Goal: Communication & Community: Answer question/provide support

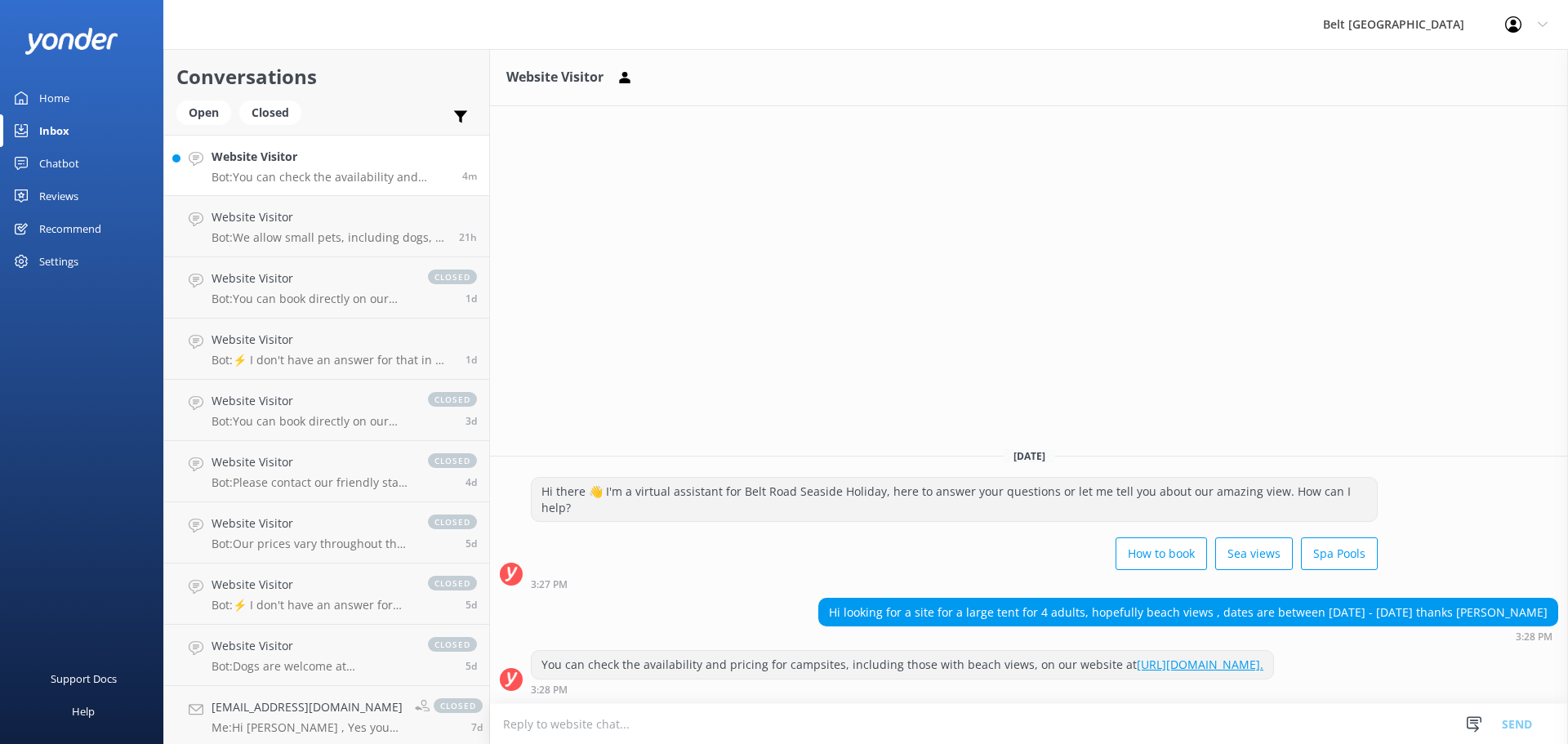
click at [716, 710] on textarea at bounding box center [1028, 724] width 1077 height 40
type textarea "Hi Dee, I'll take a look at what we have left for those dates now."
click at [1529, 720] on button "Send" at bounding box center [1517, 723] width 61 height 41
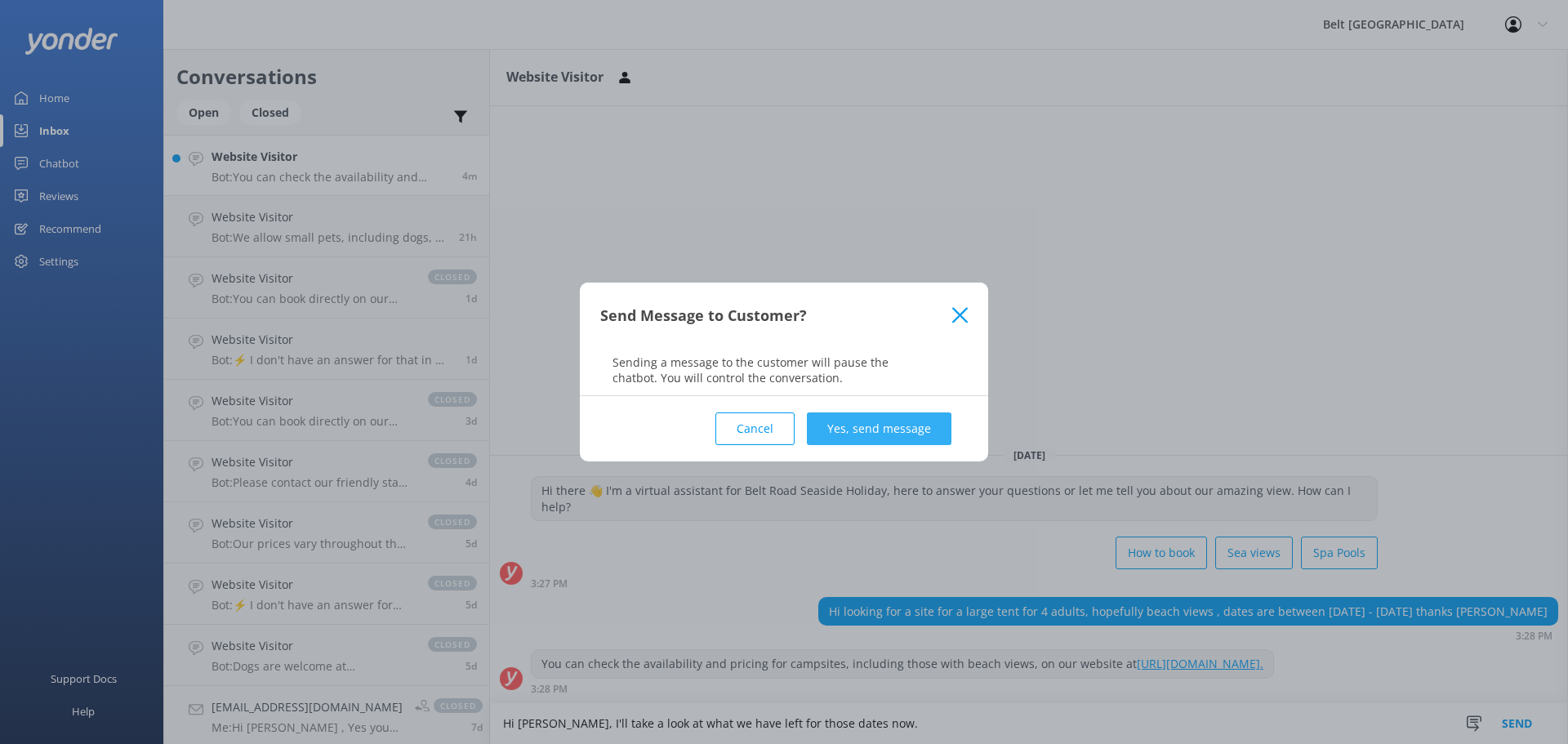
click at [886, 429] on button "Yes, send message" at bounding box center [879, 428] width 144 height 32
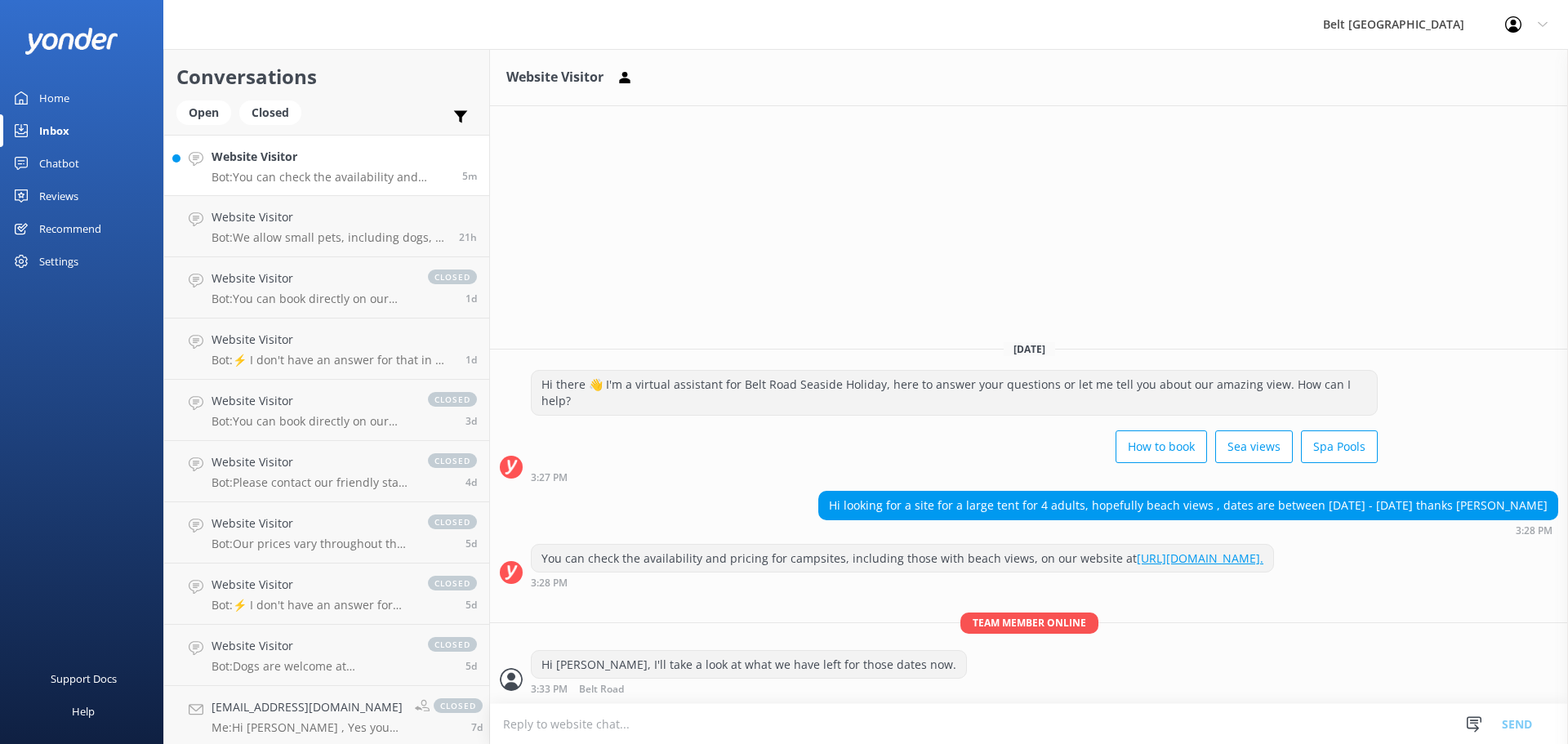
click at [587, 720] on textarea at bounding box center [1028, 724] width 1077 height 40
click at [757, 721] on textarea "We have one of our prime powered sites left! CAn I get some details to make a b…" at bounding box center [1028, 723] width 1077 height 41
click at [1010, 722] on textarea "We have one of our prime powered sites left! Can I get some details to make a b…" at bounding box center [1028, 723] width 1077 height 41
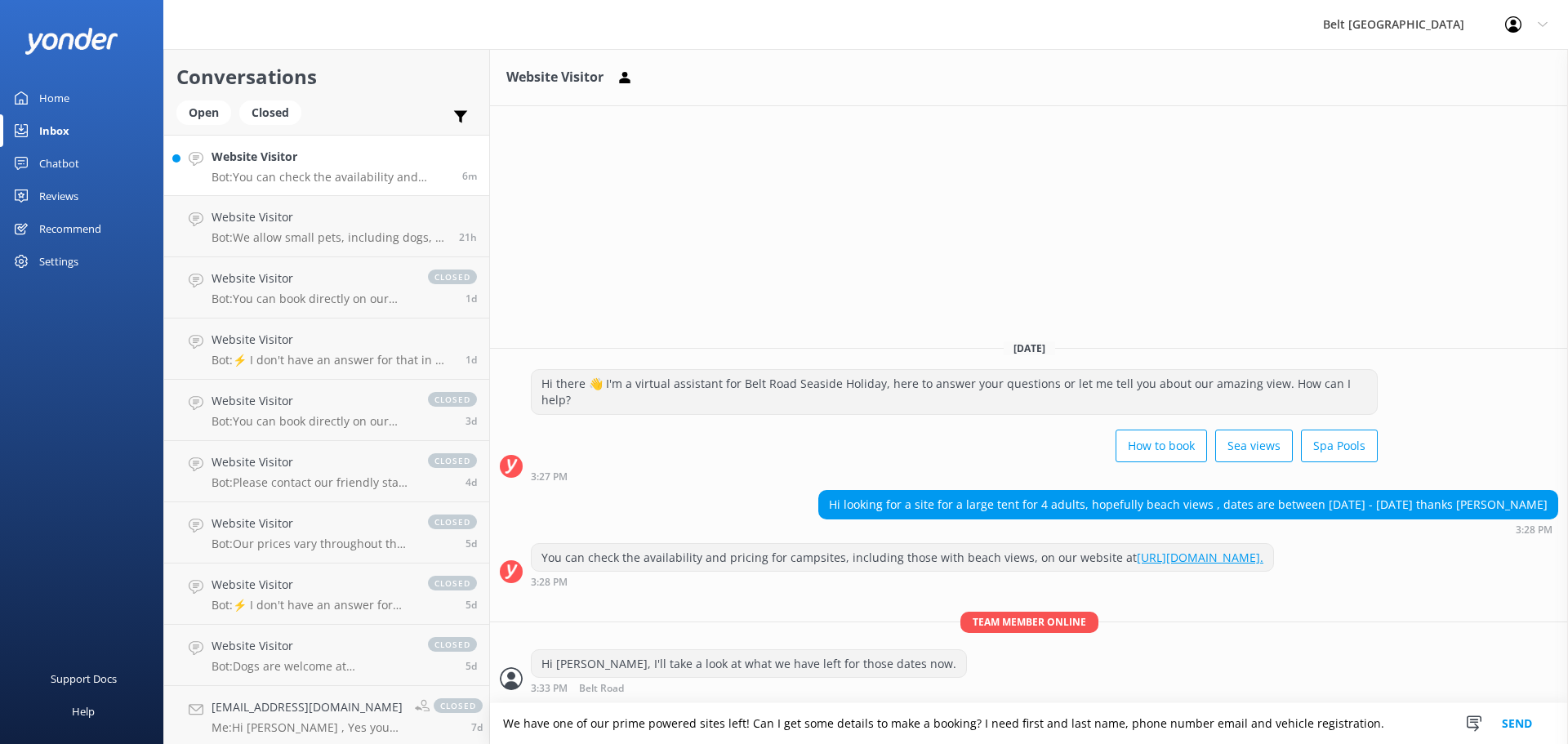
type textarea "We have one of our prime powered sites left! Can I get some details to make a b…"
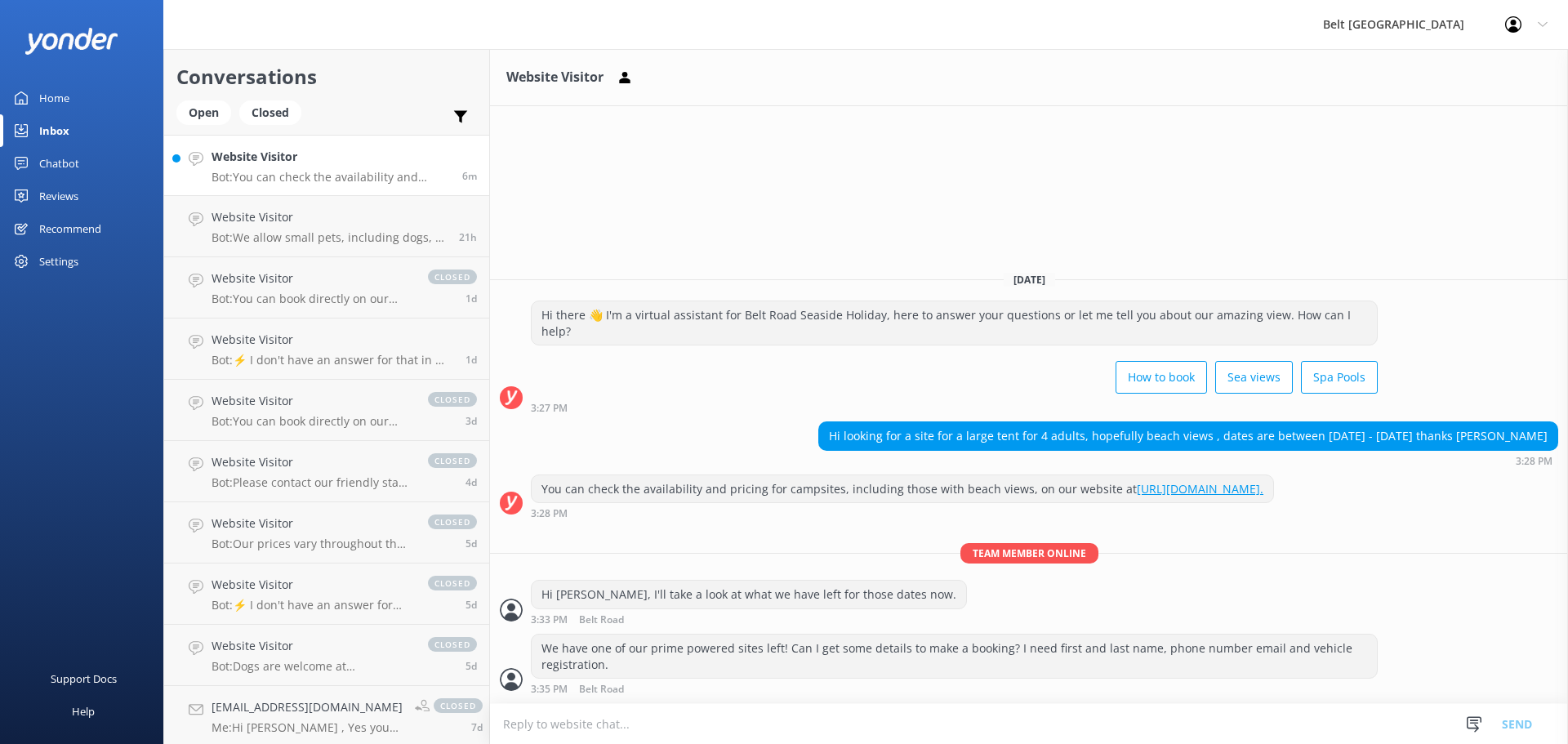
click at [778, 712] on textarea at bounding box center [1028, 724] width 1077 height 40
type textarea "Or feel free to give us a call free phone 0800 804 204"
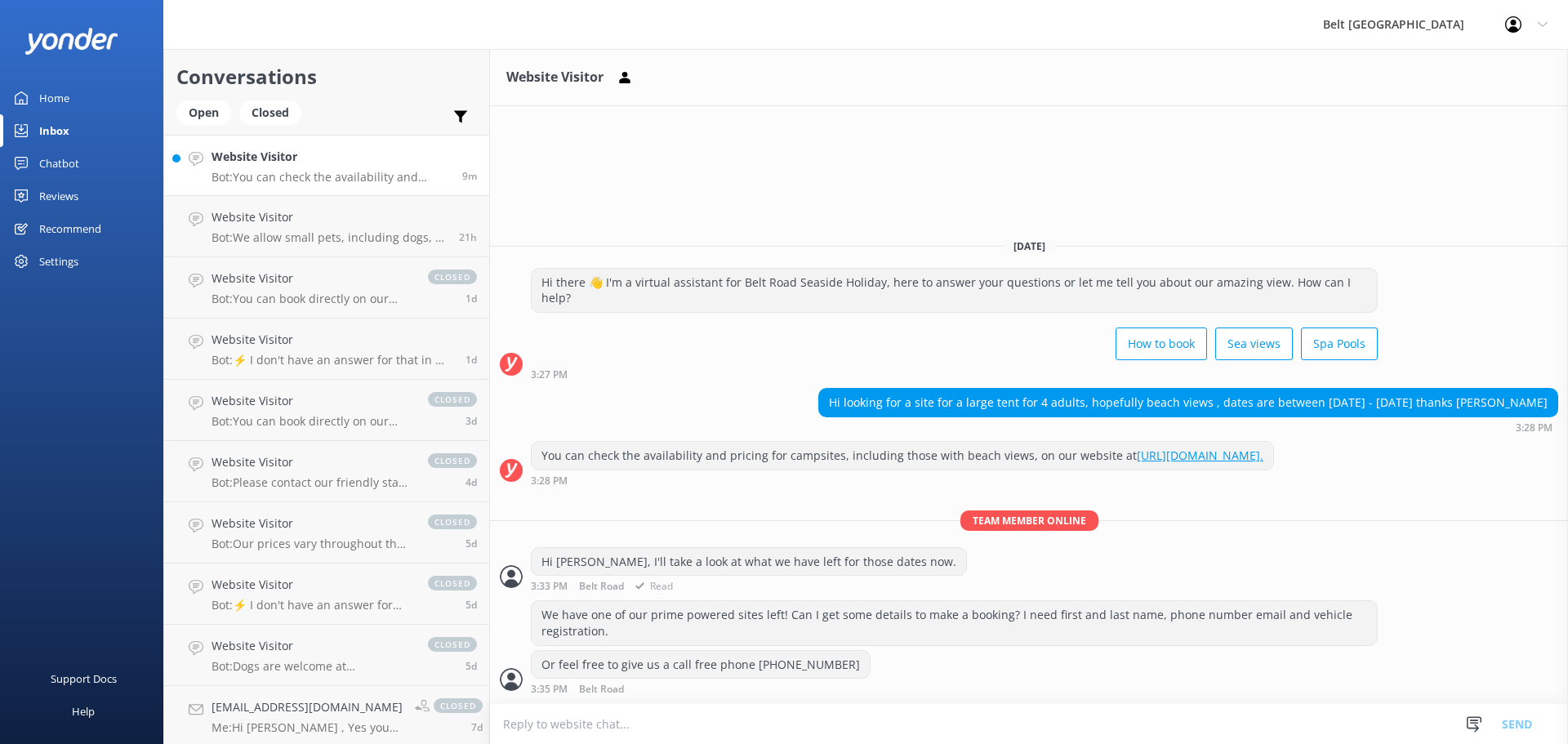
scroll to position [1, 0]
click at [665, 724] on textarea at bounding box center [1028, 724] width 1077 height 40
click at [204, 115] on div "Open" at bounding box center [204, 112] width 55 height 24
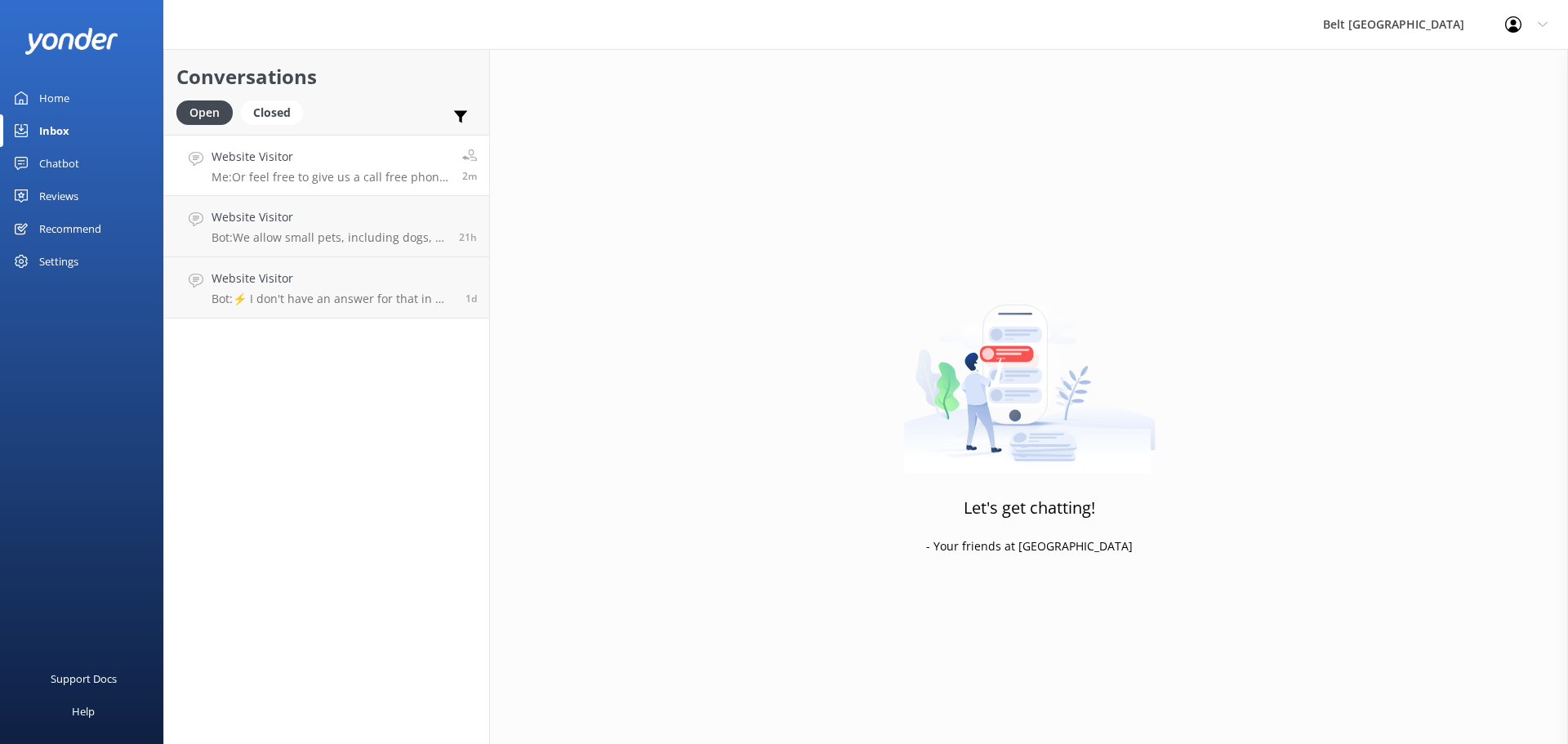
click at [271, 188] on link "Website Visitor Me: Or feel free to give us a call free phone 0800 804 204 2m" at bounding box center [326, 165] width 325 height 61
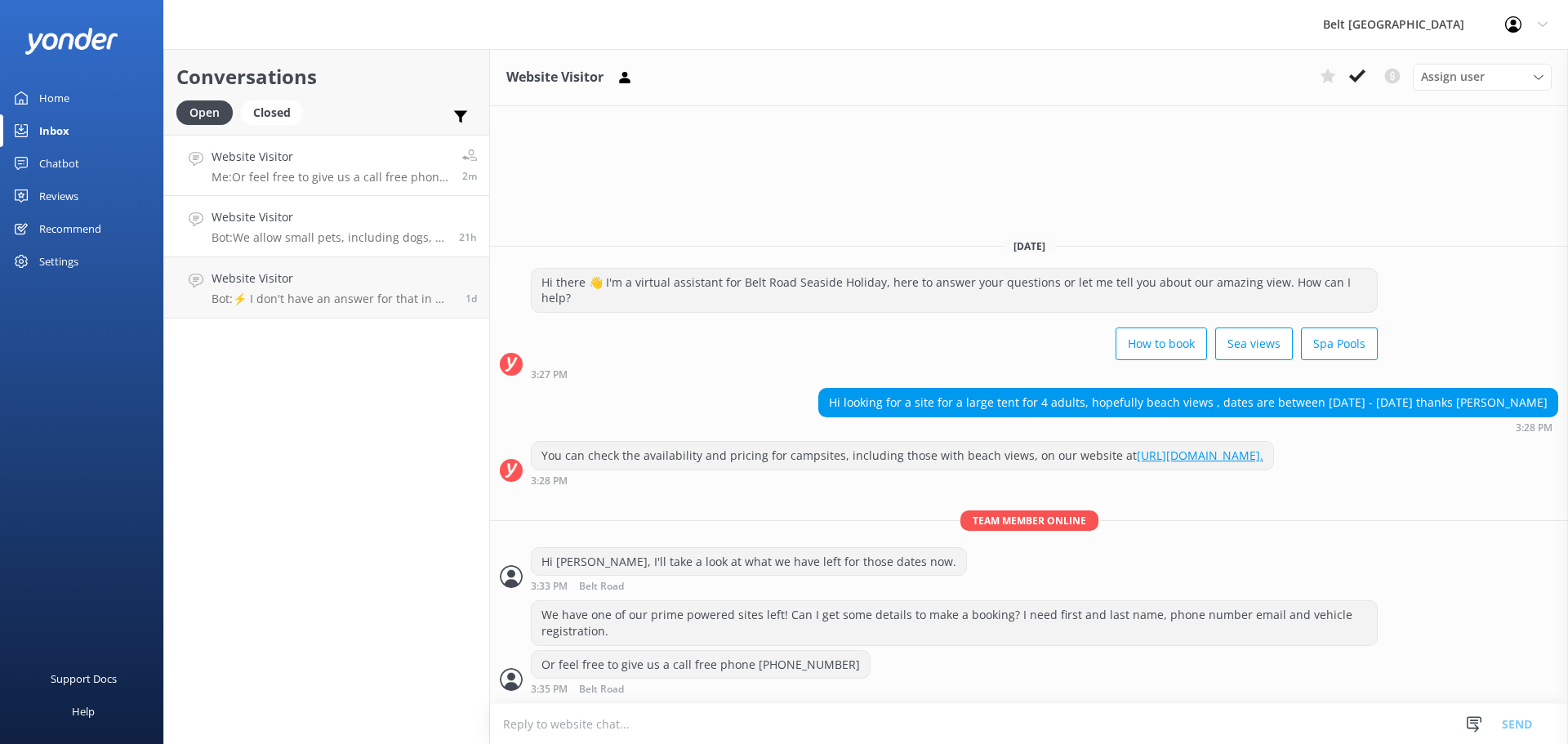
click at [320, 225] on h4 "Website Visitor" at bounding box center [329, 217] width 235 height 18
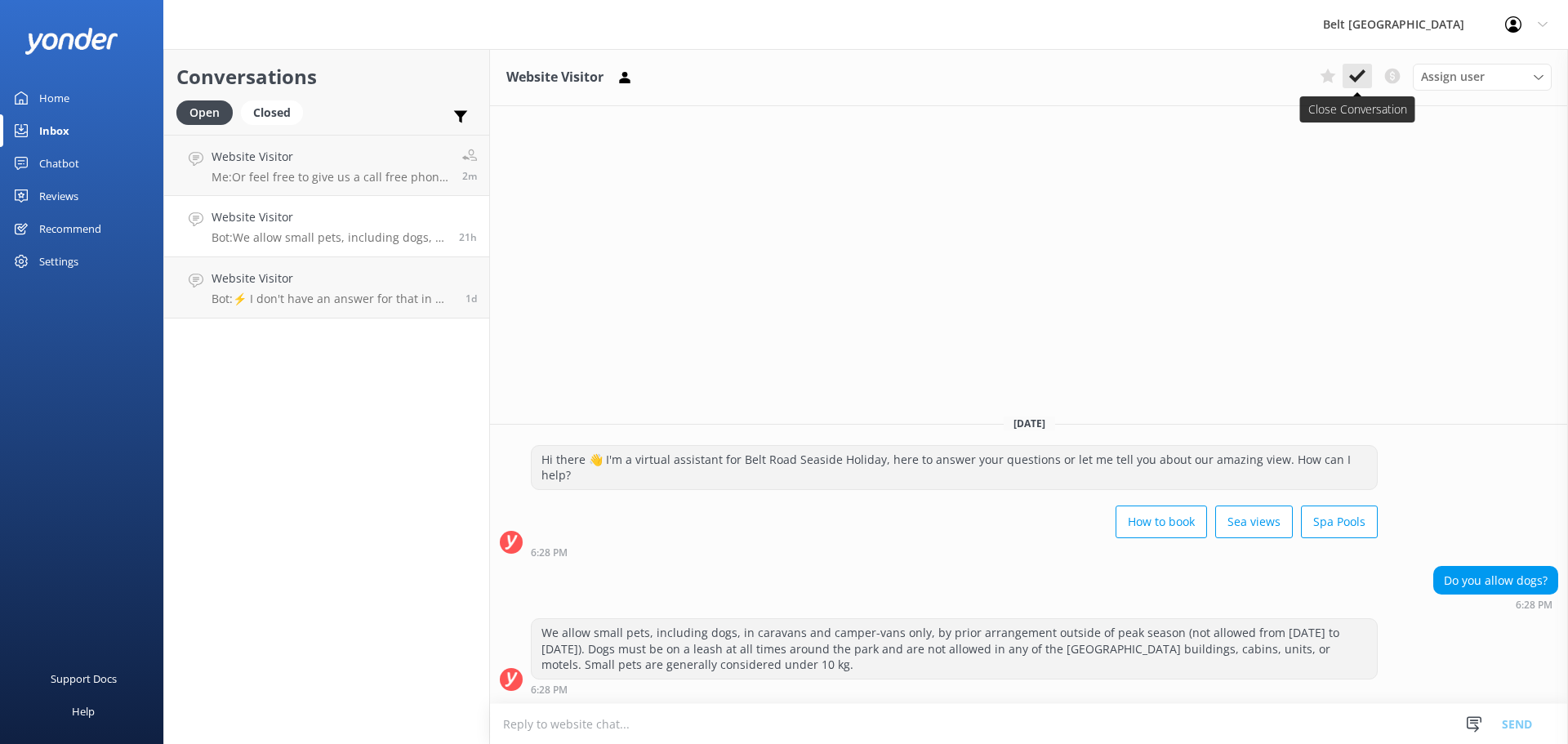
drag, startPoint x: 1354, startPoint y: 76, endPoint x: 1340, endPoint y: 81, distance: 14.9
click at [1354, 76] on icon at bounding box center [1357, 76] width 16 height 16
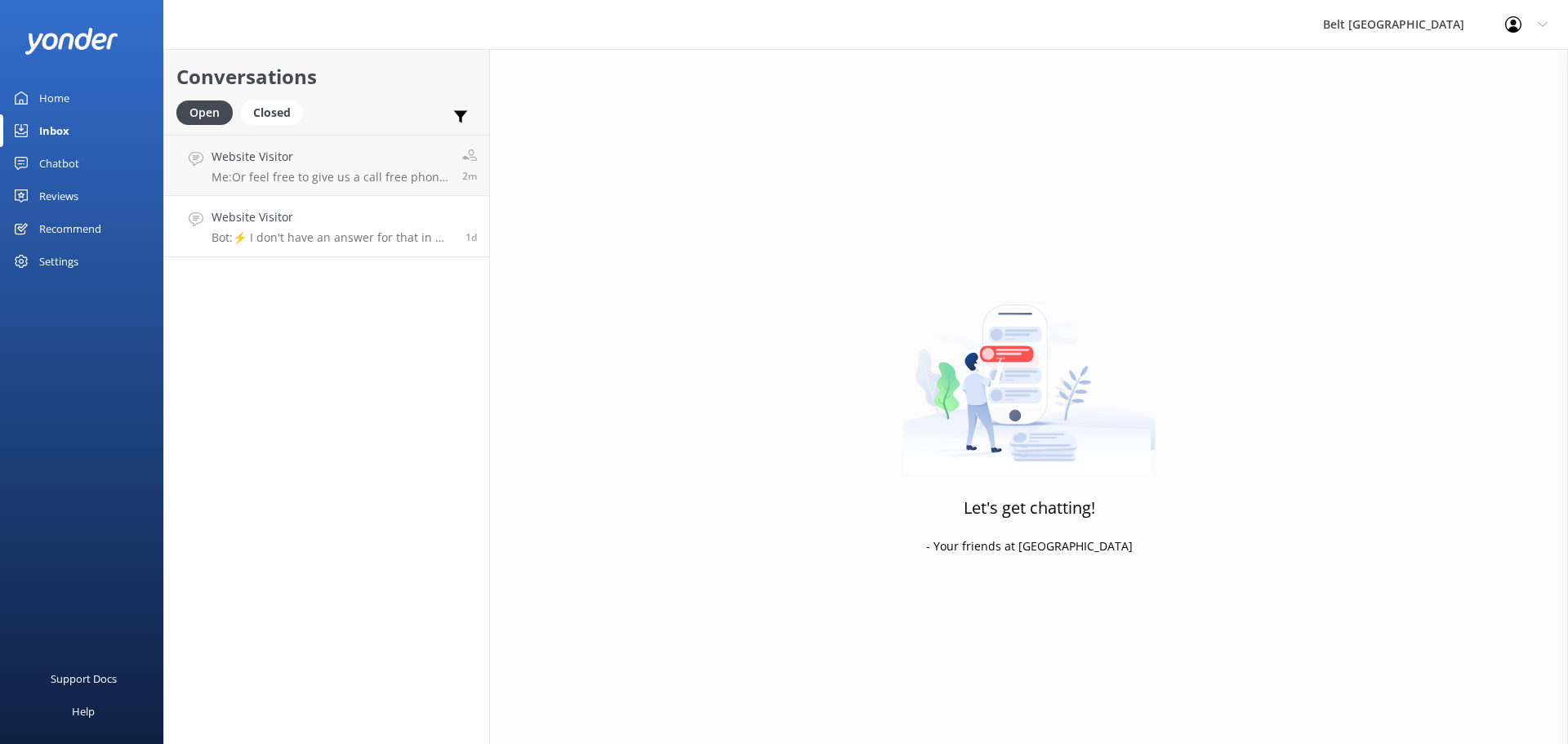
click at [271, 247] on link "Website Visitor Bot: ⚡ I don't have an answer for that in my knowledge base. Pl…" at bounding box center [326, 226] width 325 height 61
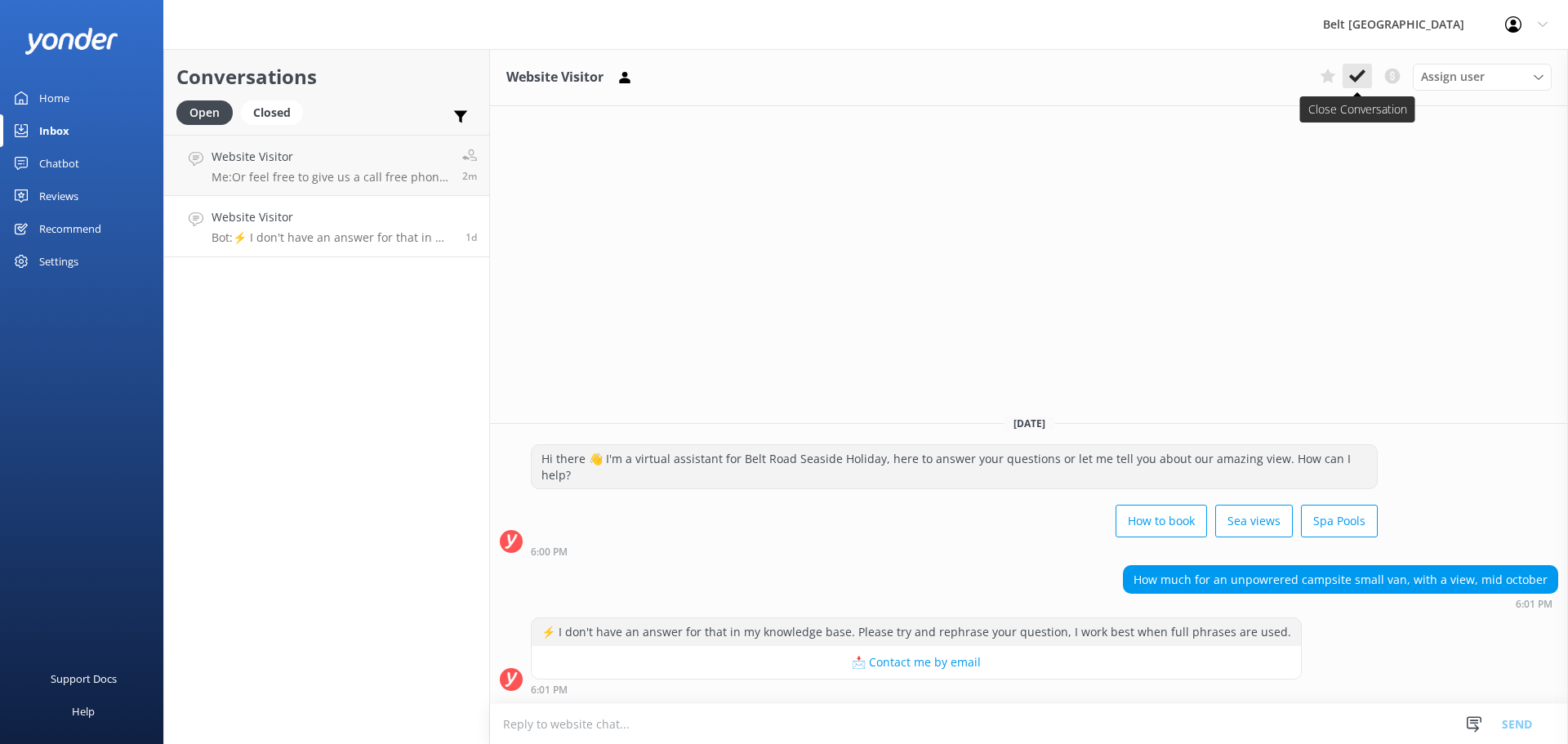
click at [1359, 70] on icon at bounding box center [1357, 76] width 16 height 16
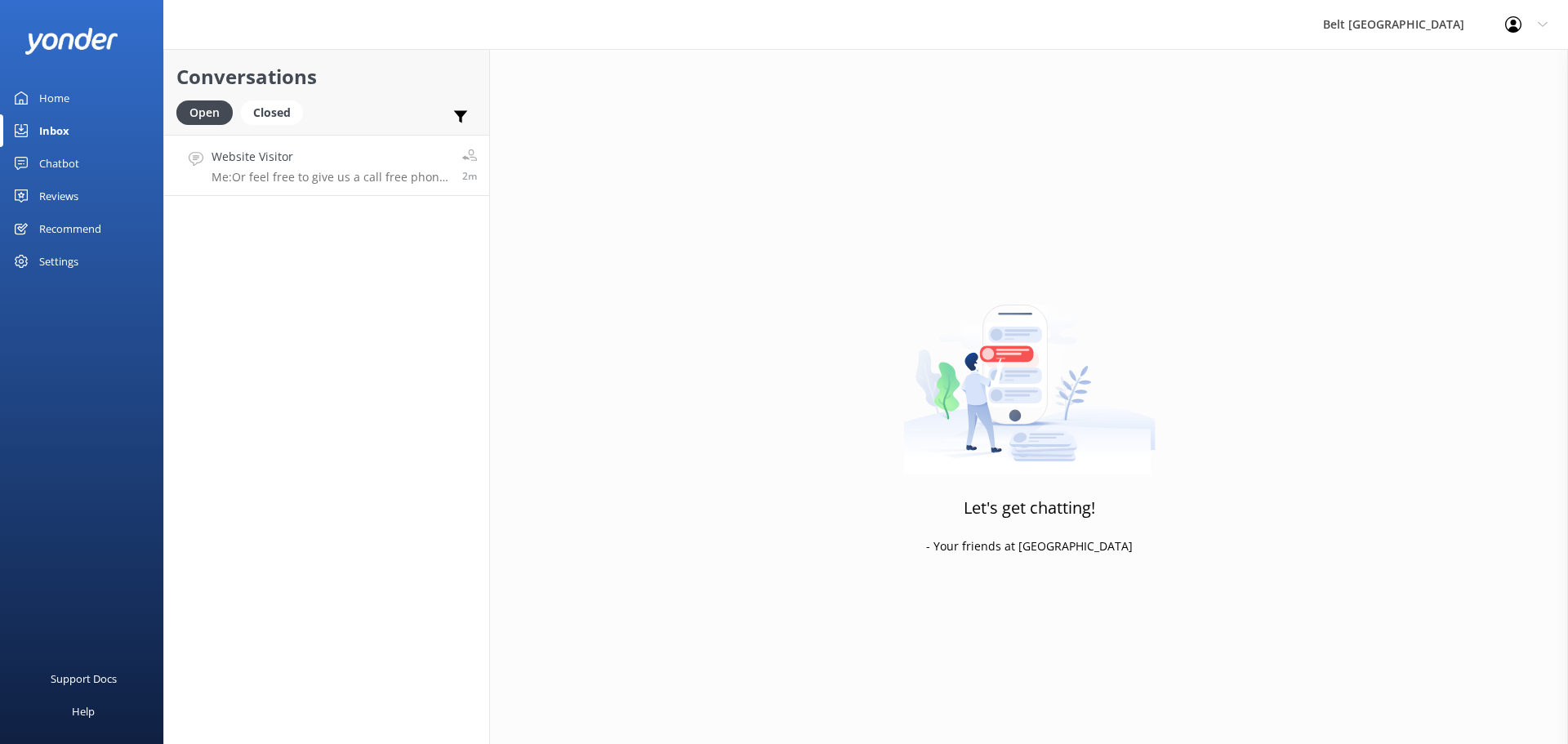
click at [264, 166] on h4 "Website Visitor" at bounding box center [331, 157] width 238 height 18
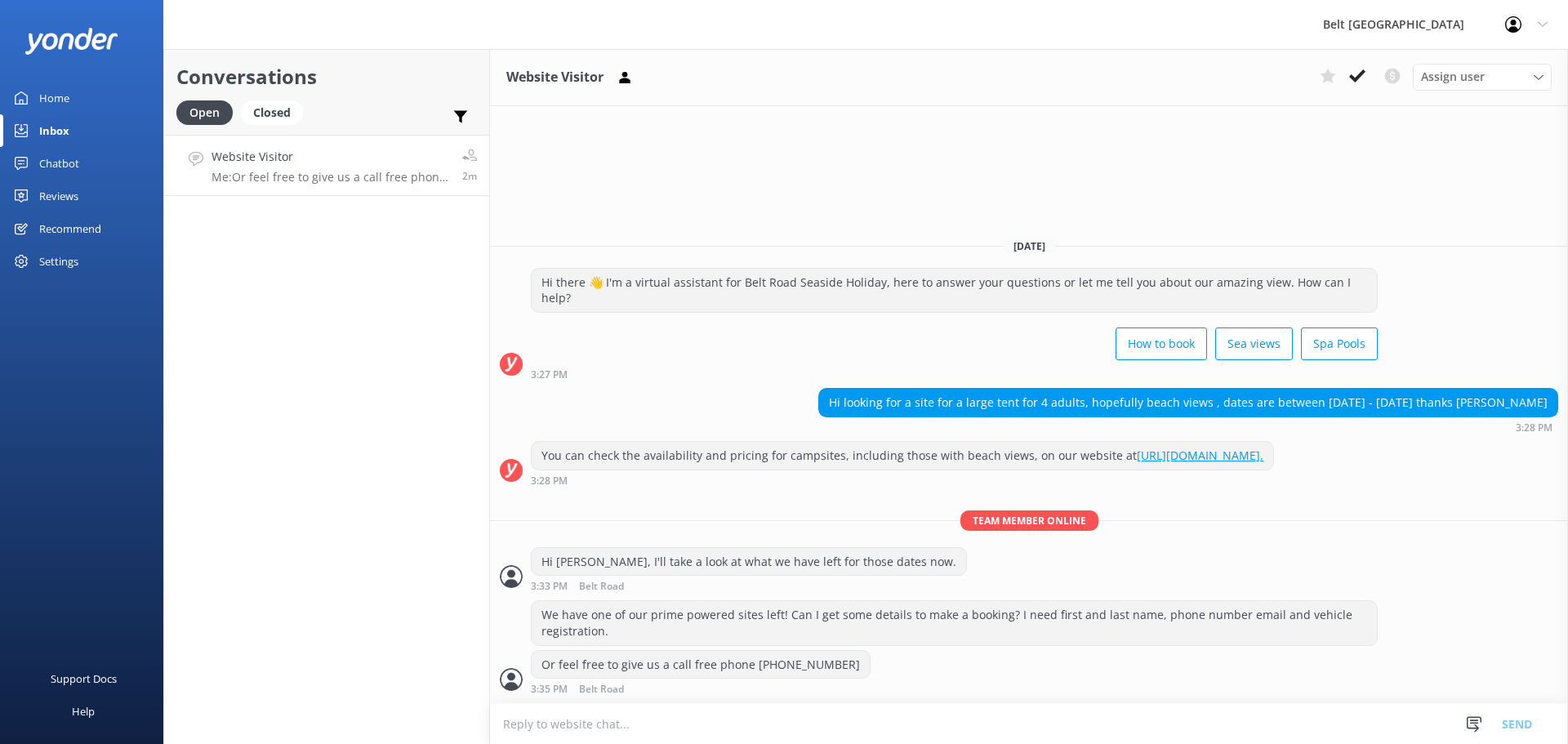
click at [726, 729] on textarea at bounding box center [1028, 724] width 1077 height 40
click at [1368, 77] on button at bounding box center [1357, 76] width 30 height 24
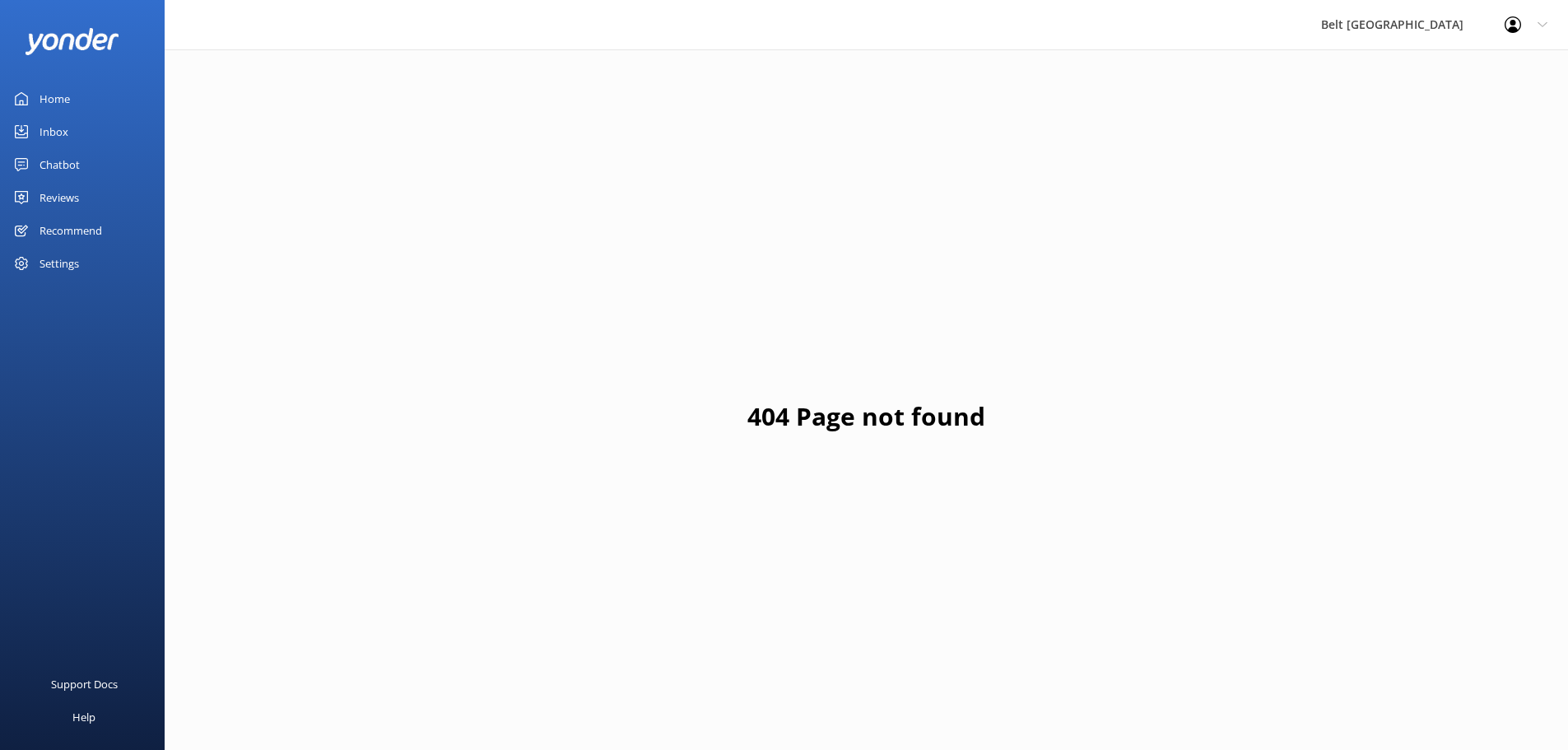
click at [63, 130] on div "Inbox" at bounding box center [54, 132] width 29 height 33
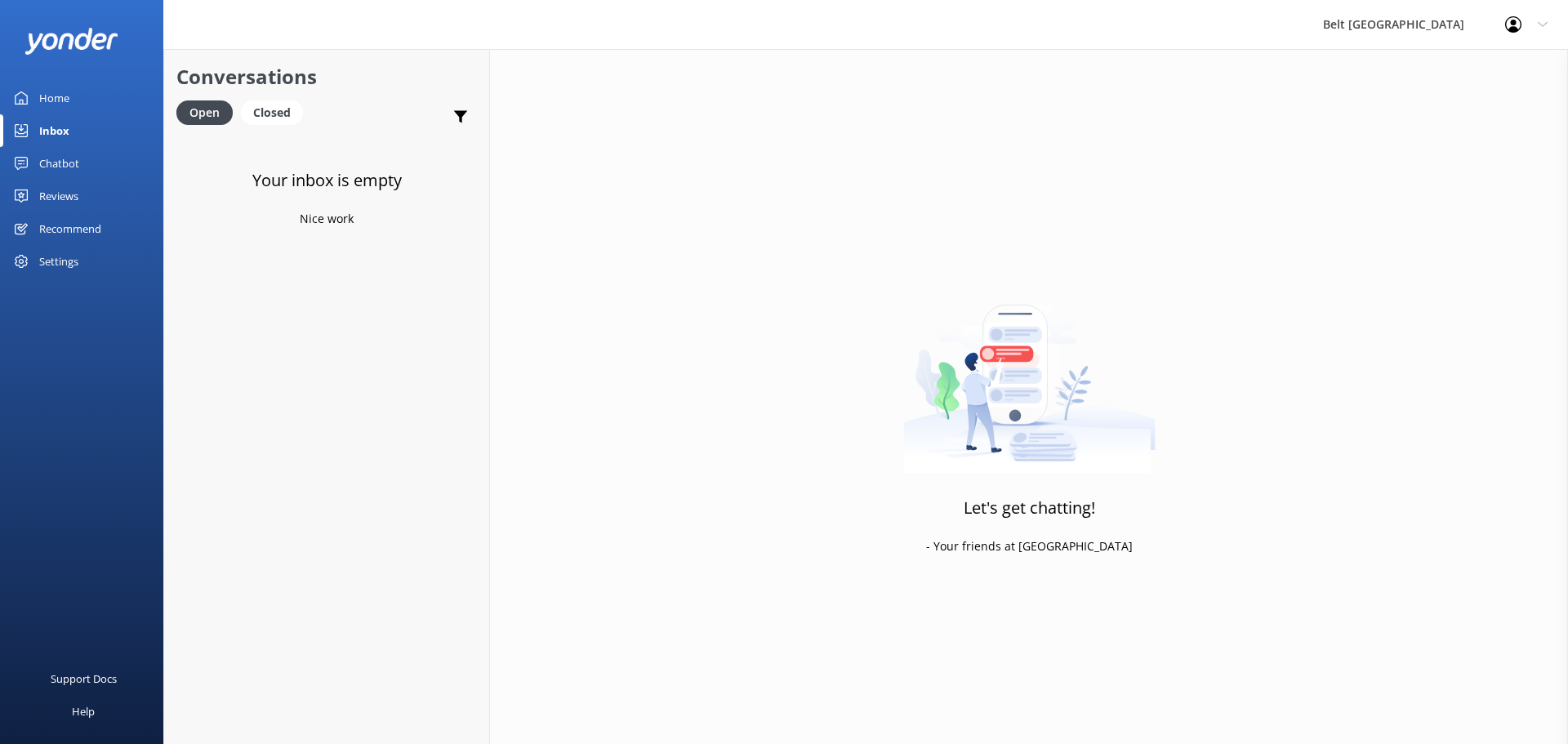
click at [70, 194] on div "Reviews" at bounding box center [58, 196] width 39 height 32
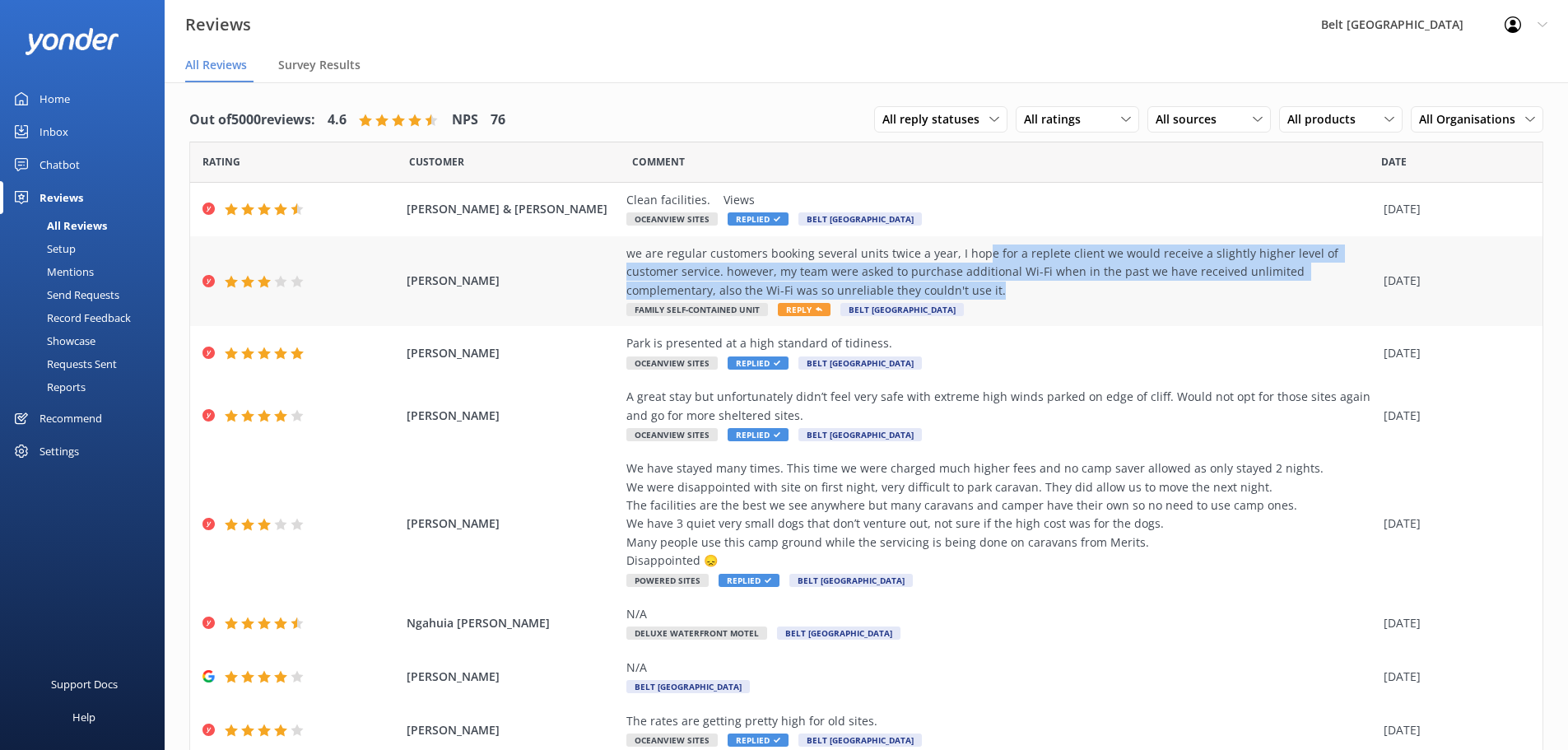
drag, startPoint x: 973, startPoint y: 251, endPoint x: 1363, endPoint y: 285, distance: 391.5
click at [1363, 285] on div "we are regular customers booking several units twice a year, I hope for a reple…" at bounding box center [1001, 272] width 749 height 55
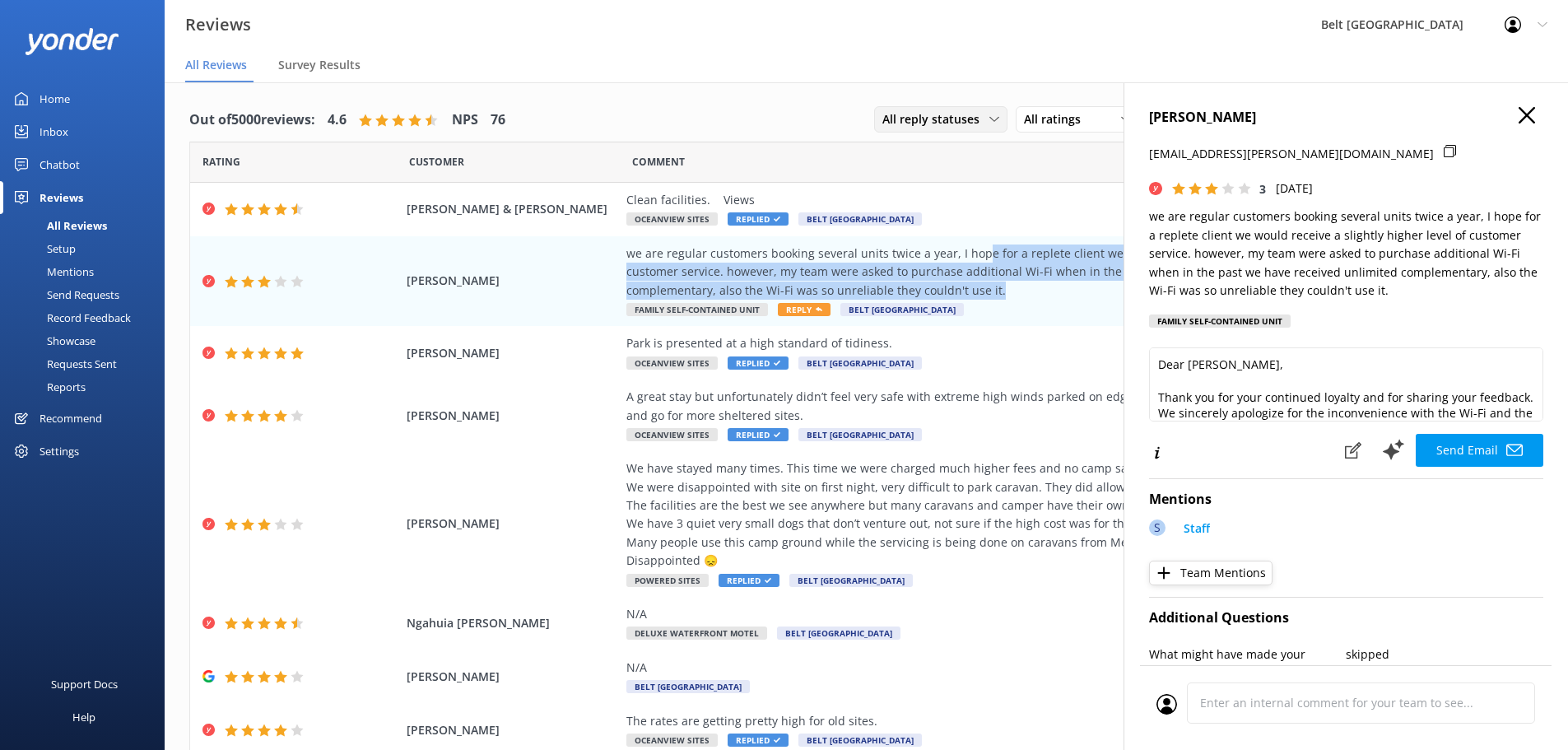
type textarea "Dear [PERSON_NAME], Thank you for your continued loyalty and for sharing your f…"
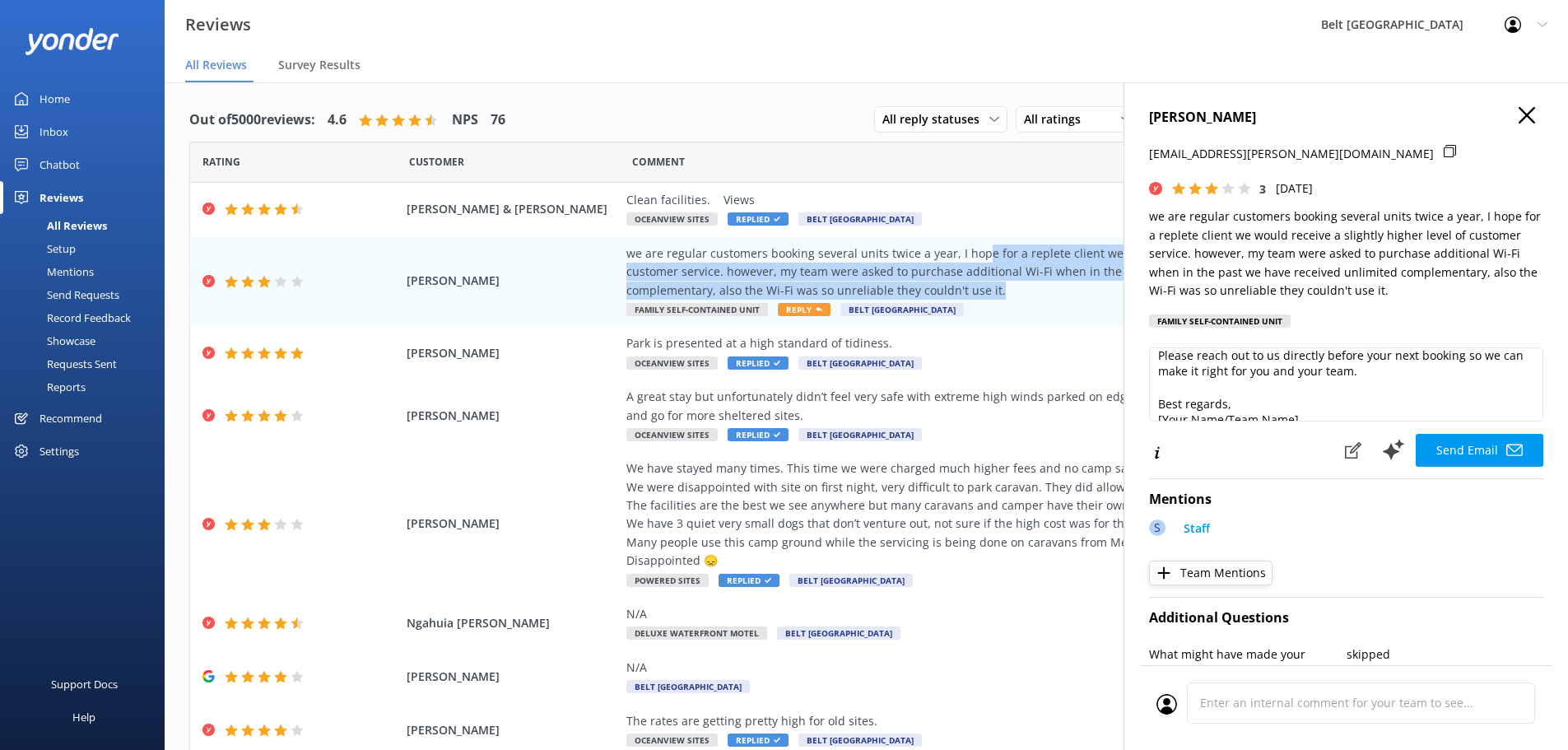
scroll to position [122, 0]
